Goal: Task Accomplishment & Management: Manage account settings

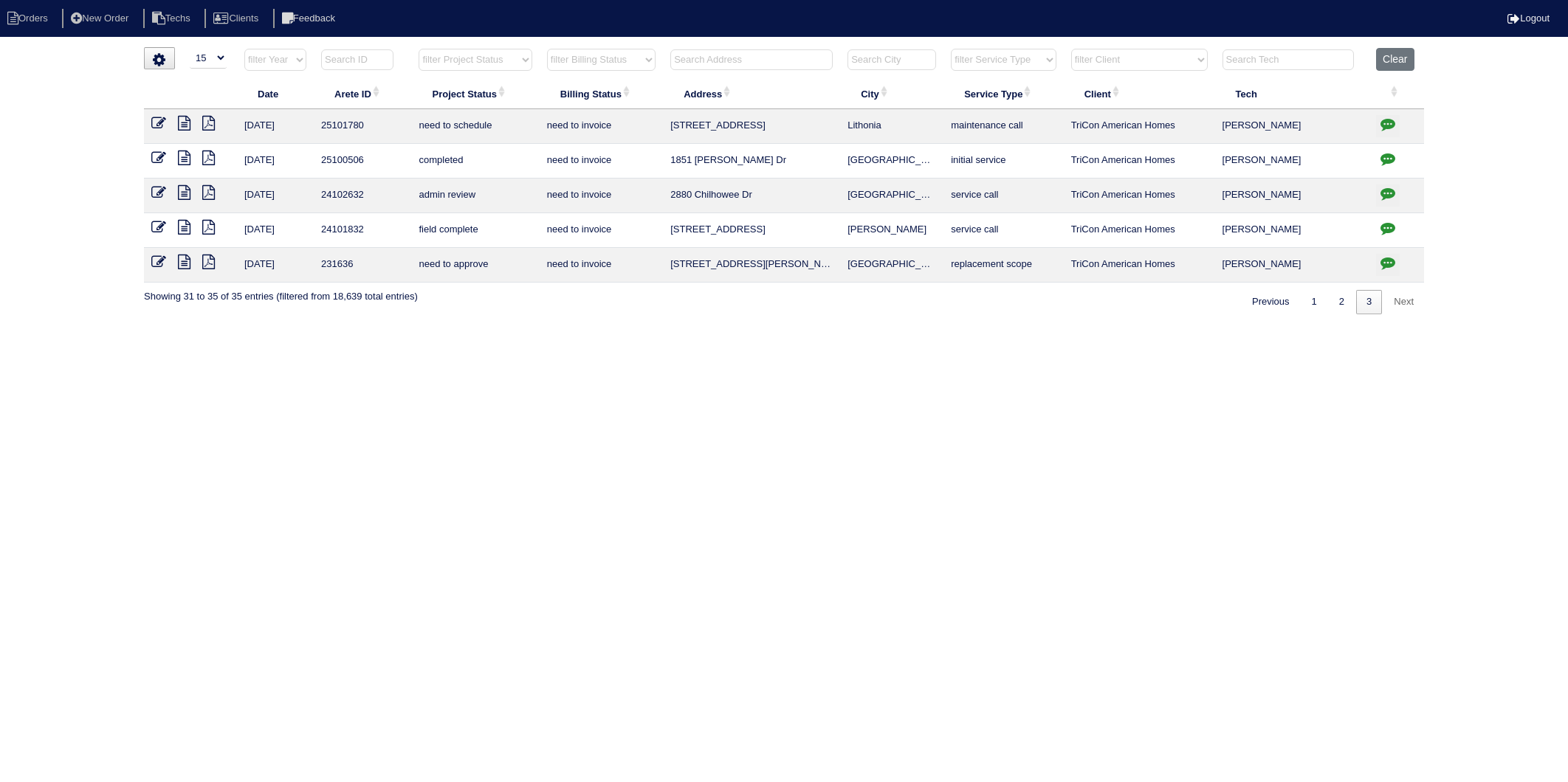
select select "15"
select select "need to invoice"
click at [716, 65] on input "text" at bounding box center [752, 59] width 163 height 20
type input "72598"
select select "need to invoice"
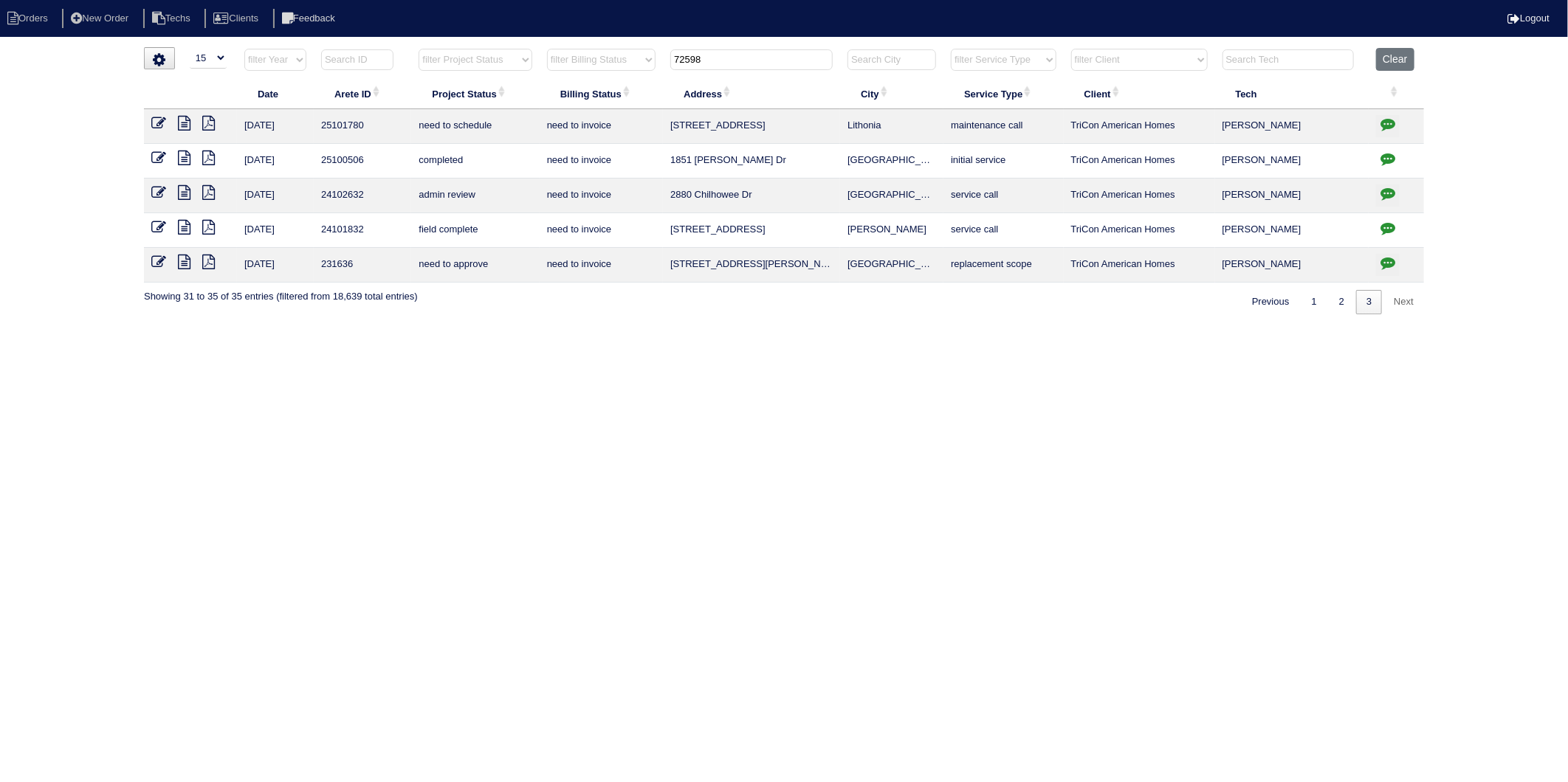
type input "7259"
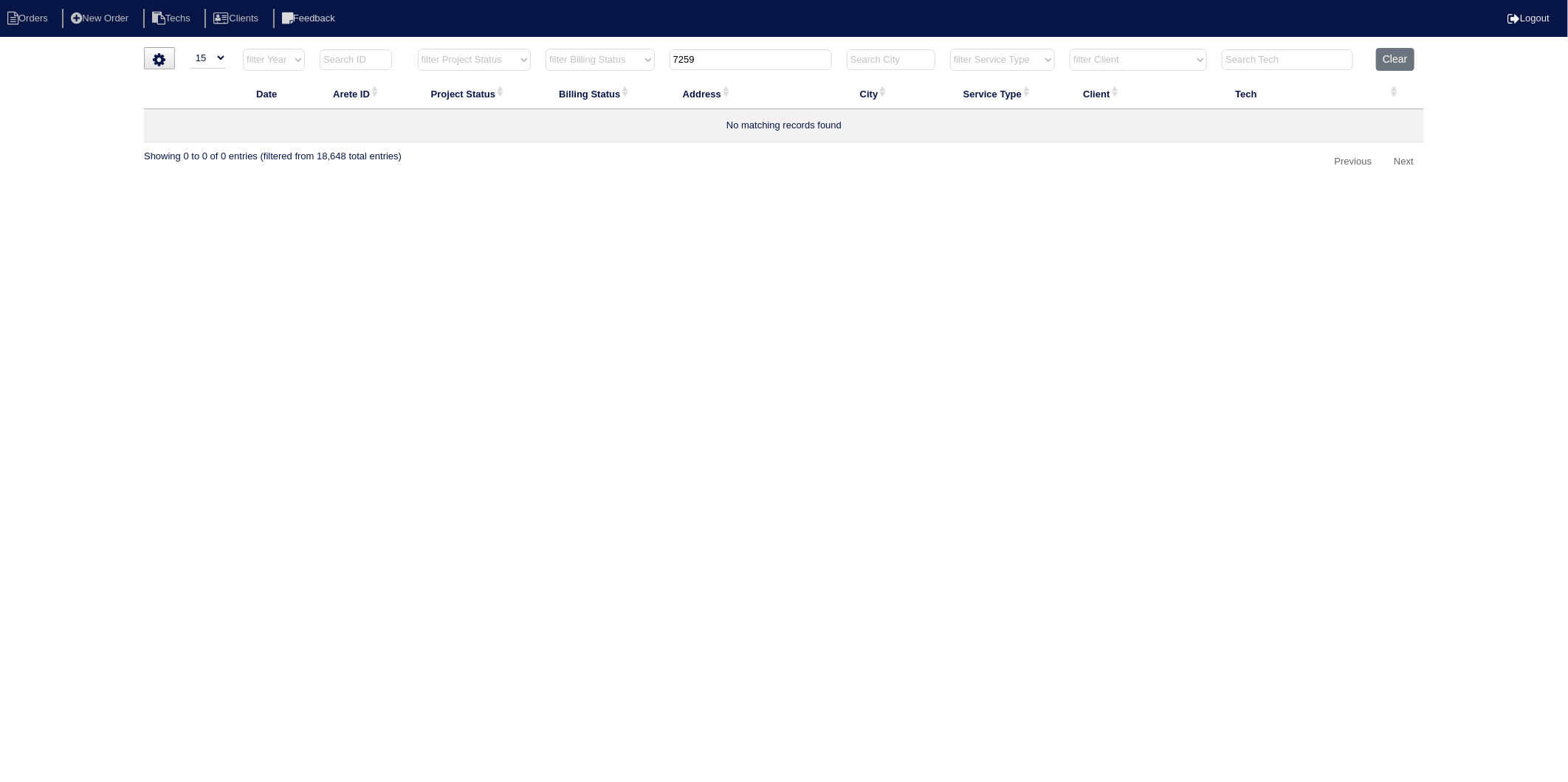
select select "need to invoice"
type input "7259"
click at [1384, 126] on icon "button" at bounding box center [1387, 124] width 15 height 15
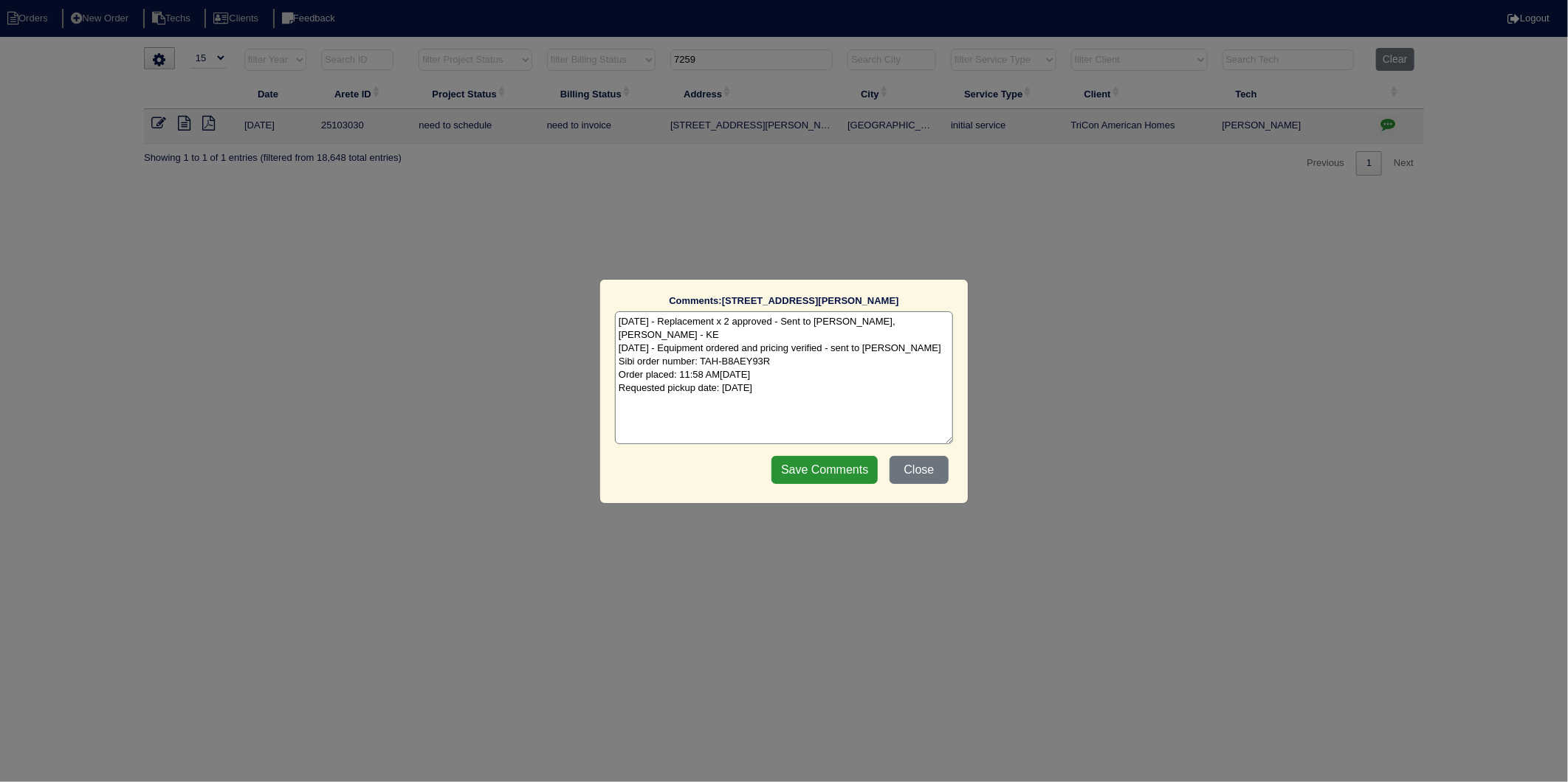
click at [832, 377] on textarea "8/26/25 - Replacement x 2 approved - Sent to Dan, Payton, Reeca - KE 8/29/25 - …" at bounding box center [784, 378] width 338 height 133
type textarea "8/26/25 - Replacement x 2 approved - Sent to Dan, Payton, Reeca - KE 8/29/25 - …"
drag, startPoint x: 839, startPoint y: 466, endPoint x: 473, endPoint y: 326, distance: 391.9
click at [837, 465] on input "Save Comments" at bounding box center [824, 470] width 107 height 28
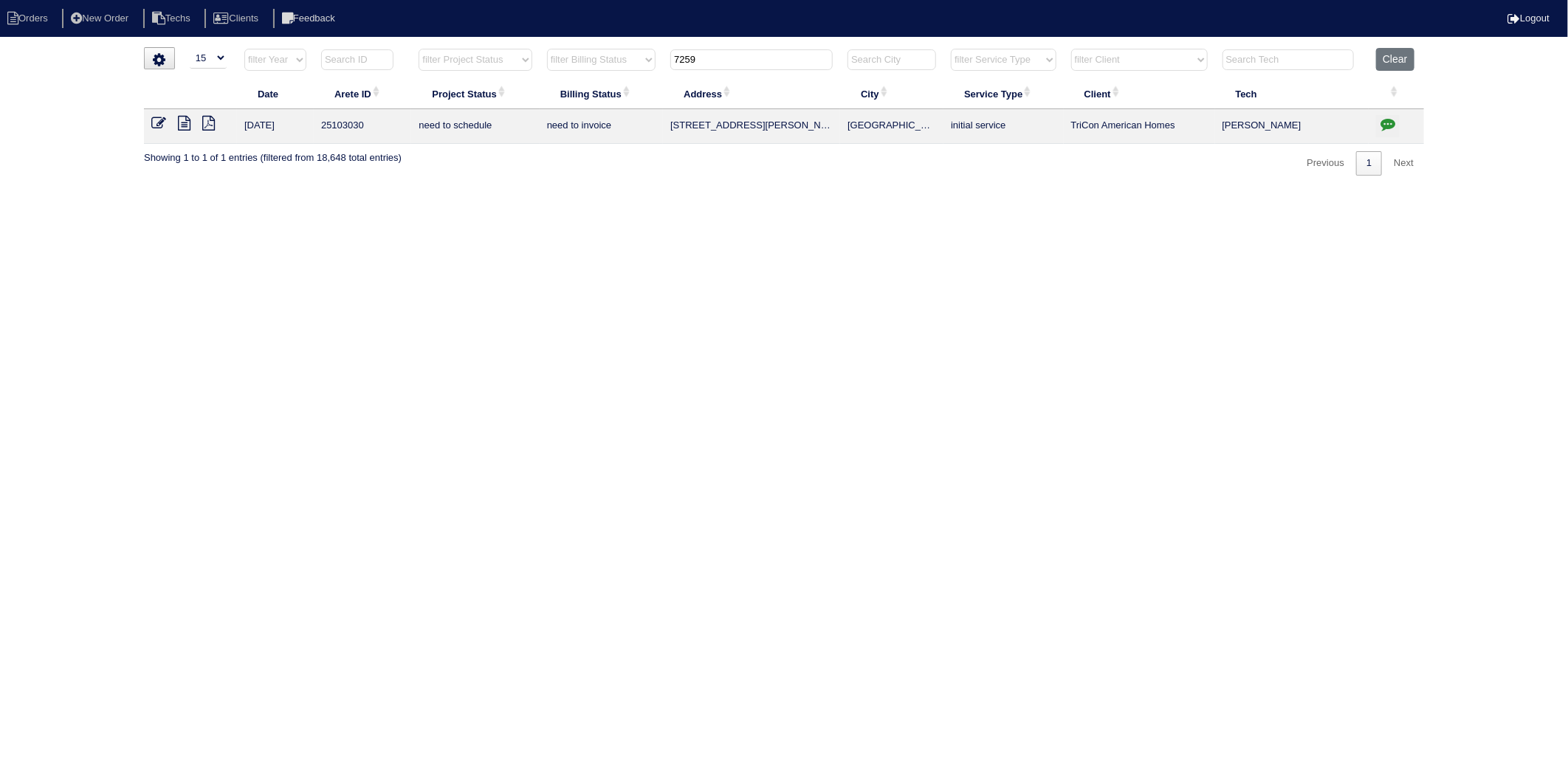
click at [155, 123] on icon at bounding box center [159, 123] width 15 height 15
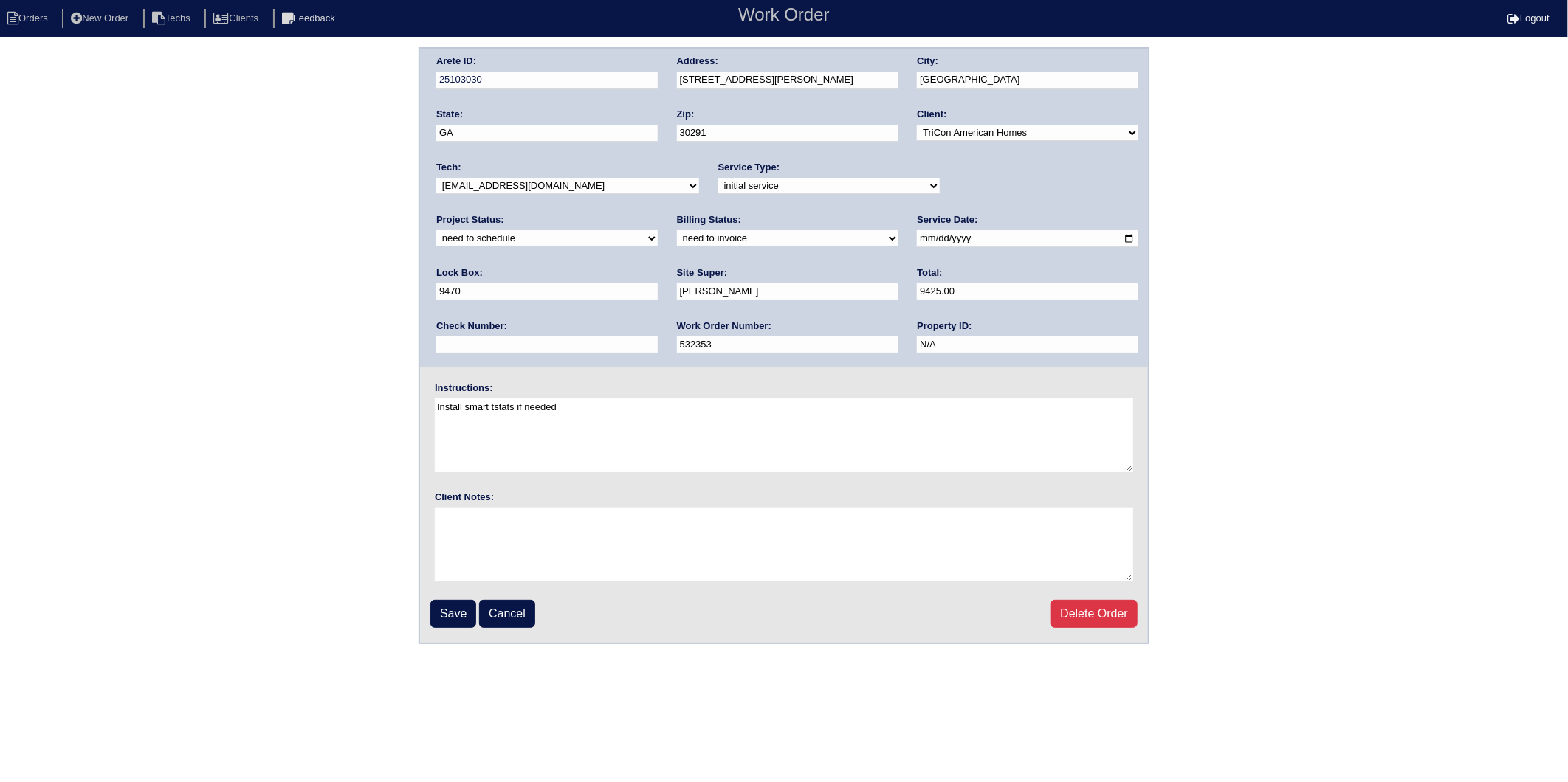
drag, startPoint x: 969, startPoint y: 186, endPoint x: 964, endPoint y: 194, distance: 9.4
click at [657, 230] on select "new order assigned in progress field complete need to schedule admin review arc…" at bounding box center [547, 238] width 221 height 16
select select "completed"
click at [657, 230] on select "new order assigned in progress field complete need to schedule admin review arc…" at bounding box center [547, 238] width 221 height 16
click at [677, 238] on select "need to quote quoted need to invoice invoiced paid warranty purchase order need…" at bounding box center [788, 238] width 221 height 16
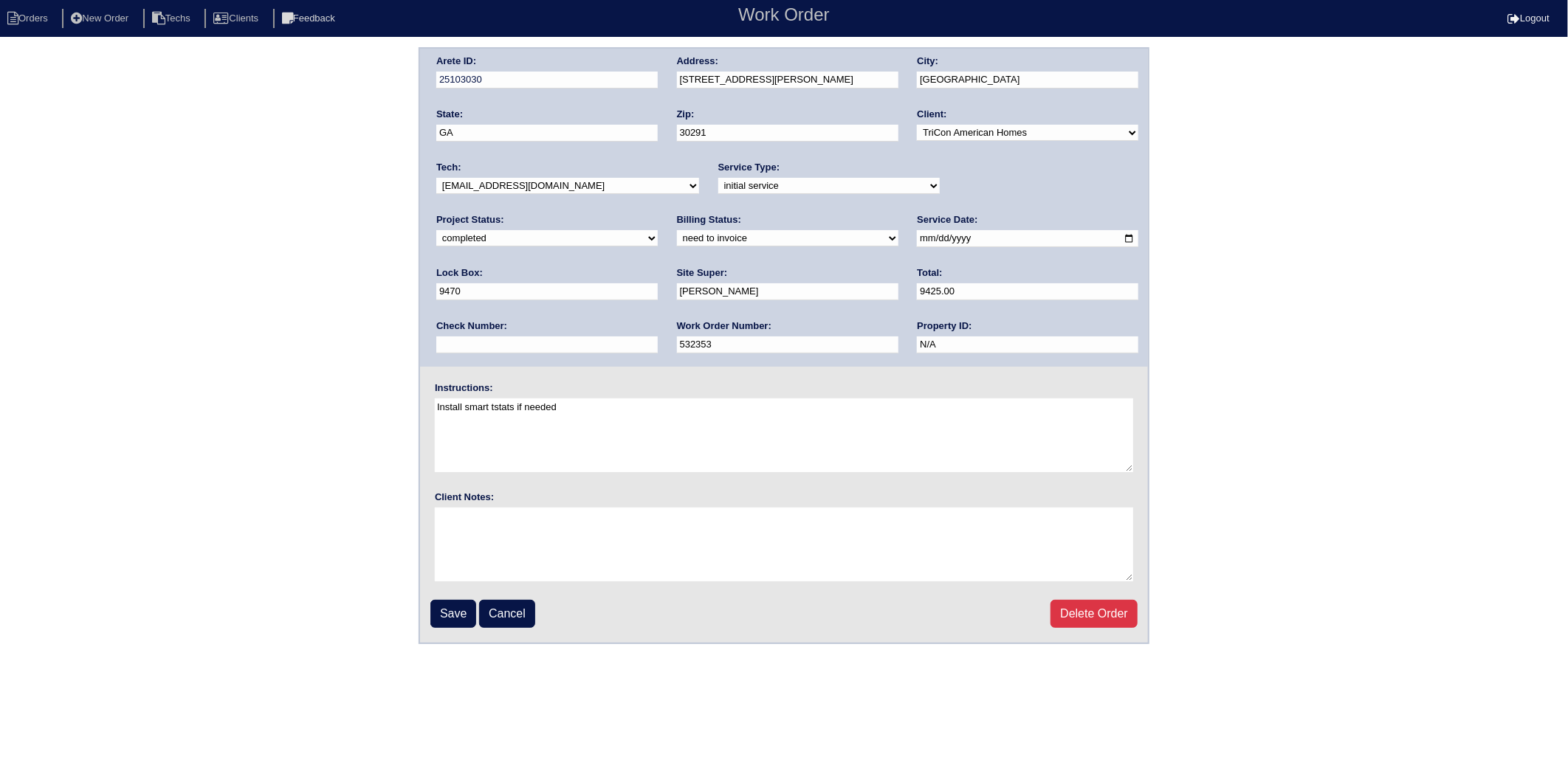
select select "invoiced"
click at [677, 230] on select "need to quote quoted need to invoice invoiced paid warranty purchase order need…" at bounding box center [788, 238] width 221 height 16
click at [451, 607] on input "Save" at bounding box center [453, 614] width 46 height 28
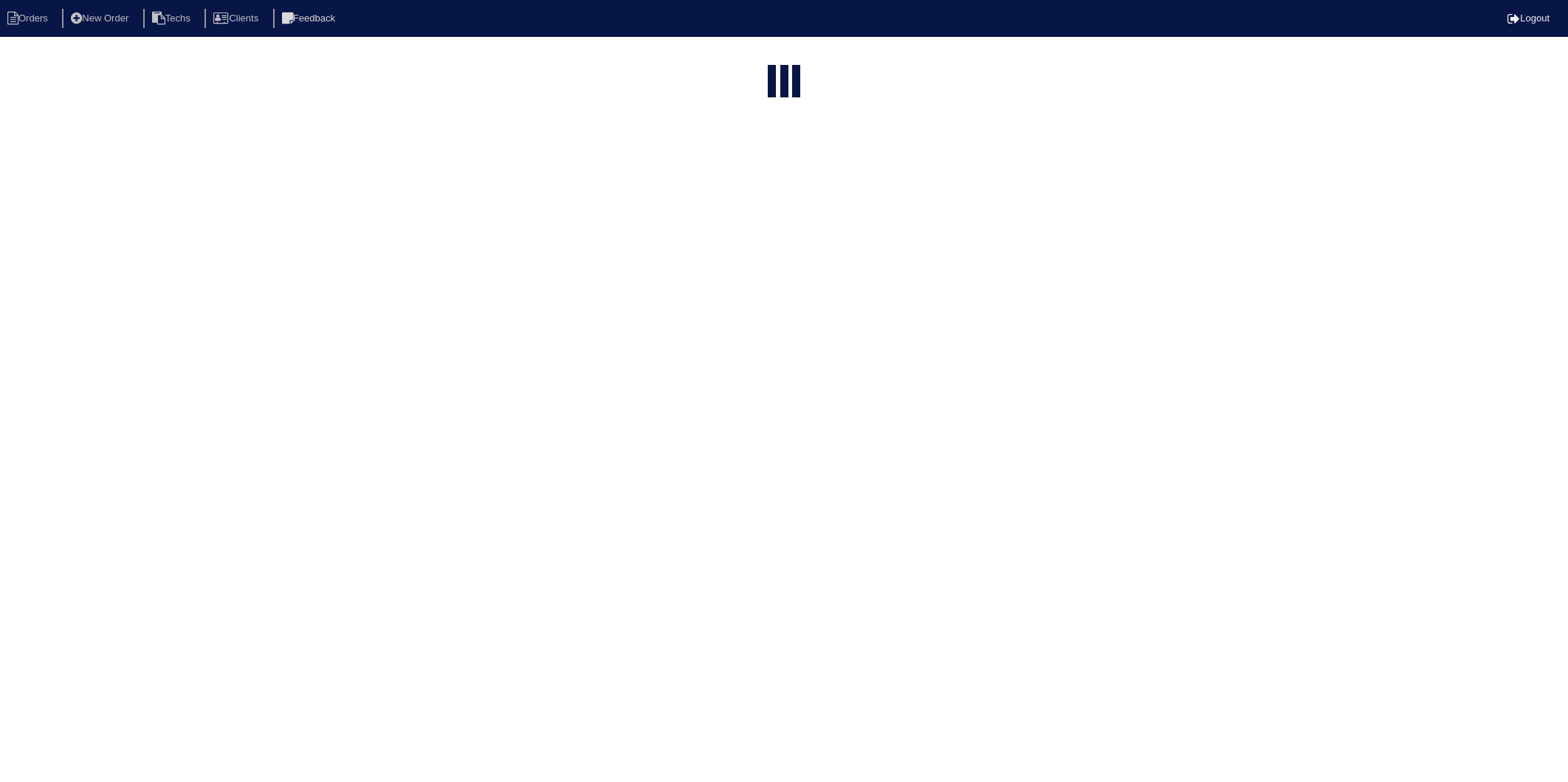
select select "15"
select select "need to invoice"
